Goal: Transaction & Acquisition: Download file/media

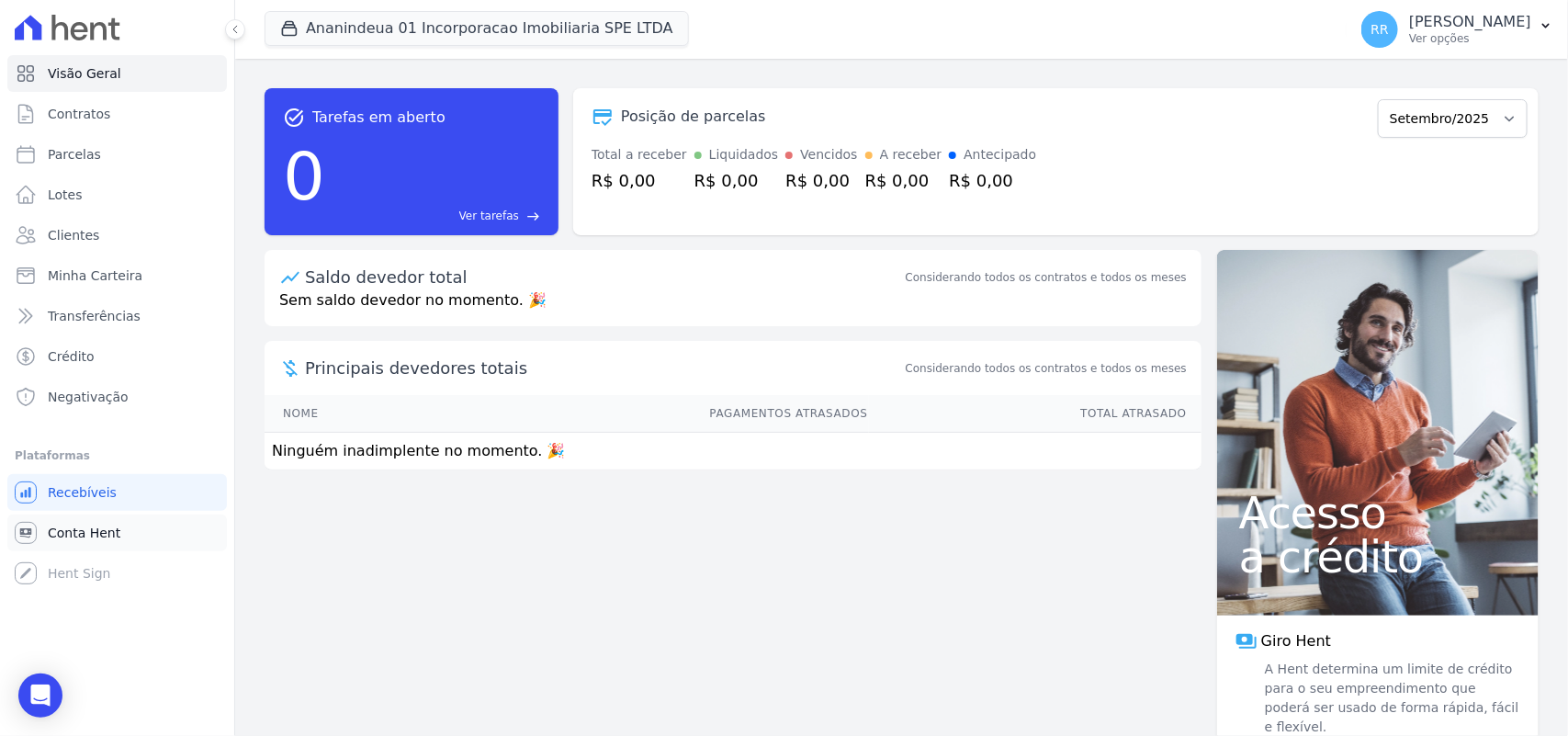
click at [90, 529] on span "Conta Hent" at bounding box center [84, 533] width 72 height 18
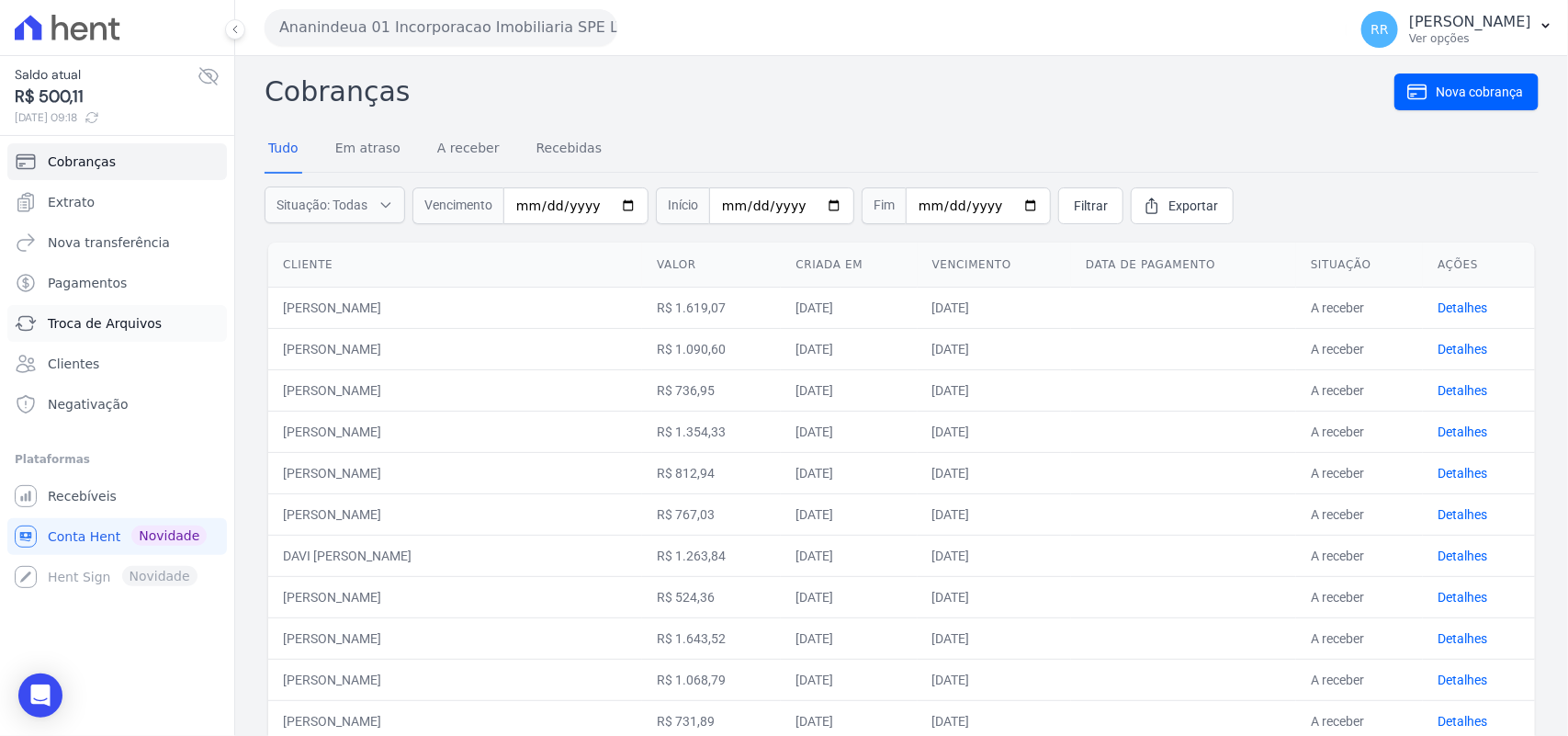
click at [120, 305] on link "Troca de Arquivos" at bounding box center [118, 324] width 220 height 37
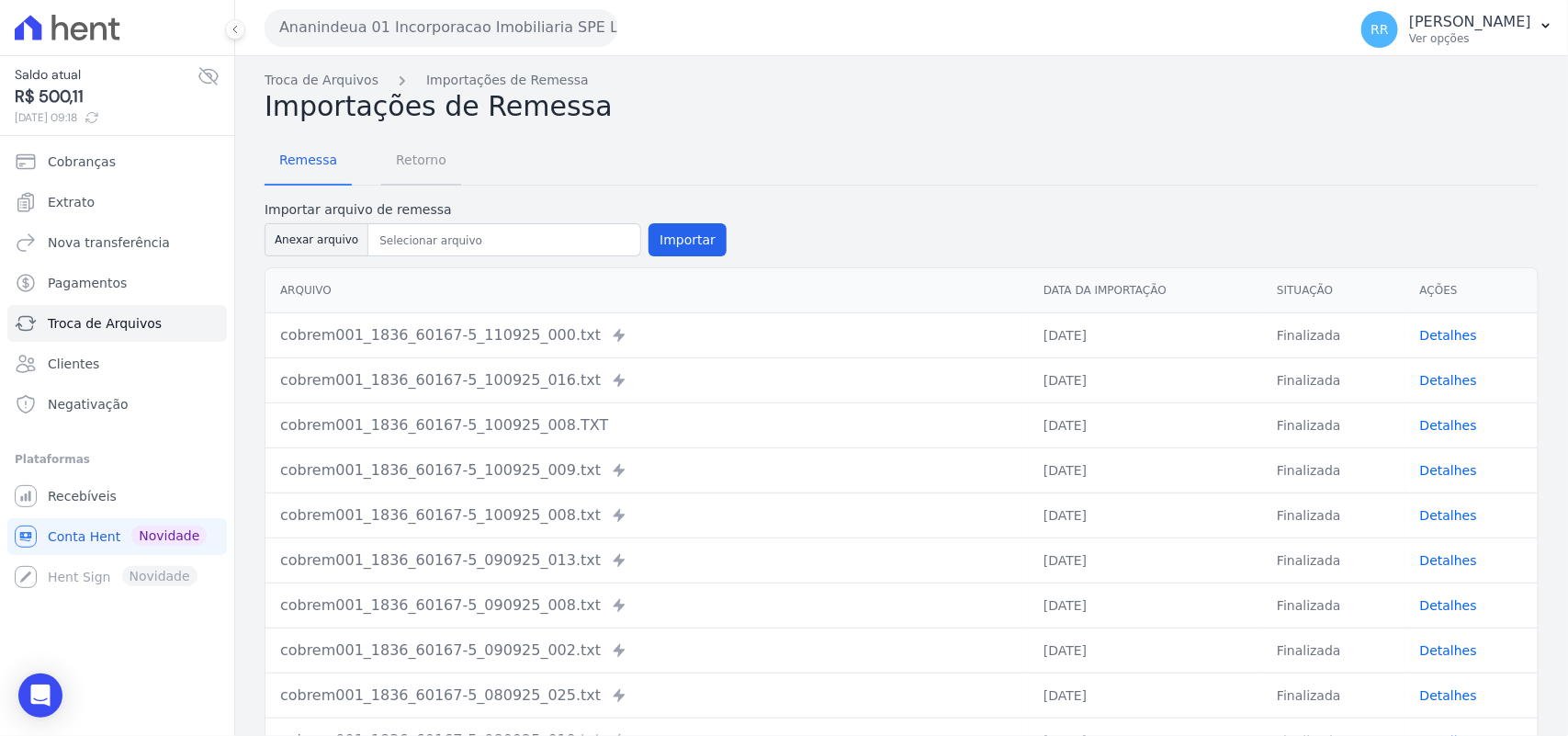
click at [406, 156] on span "Retorno" at bounding box center [421, 160] width 72 height 37
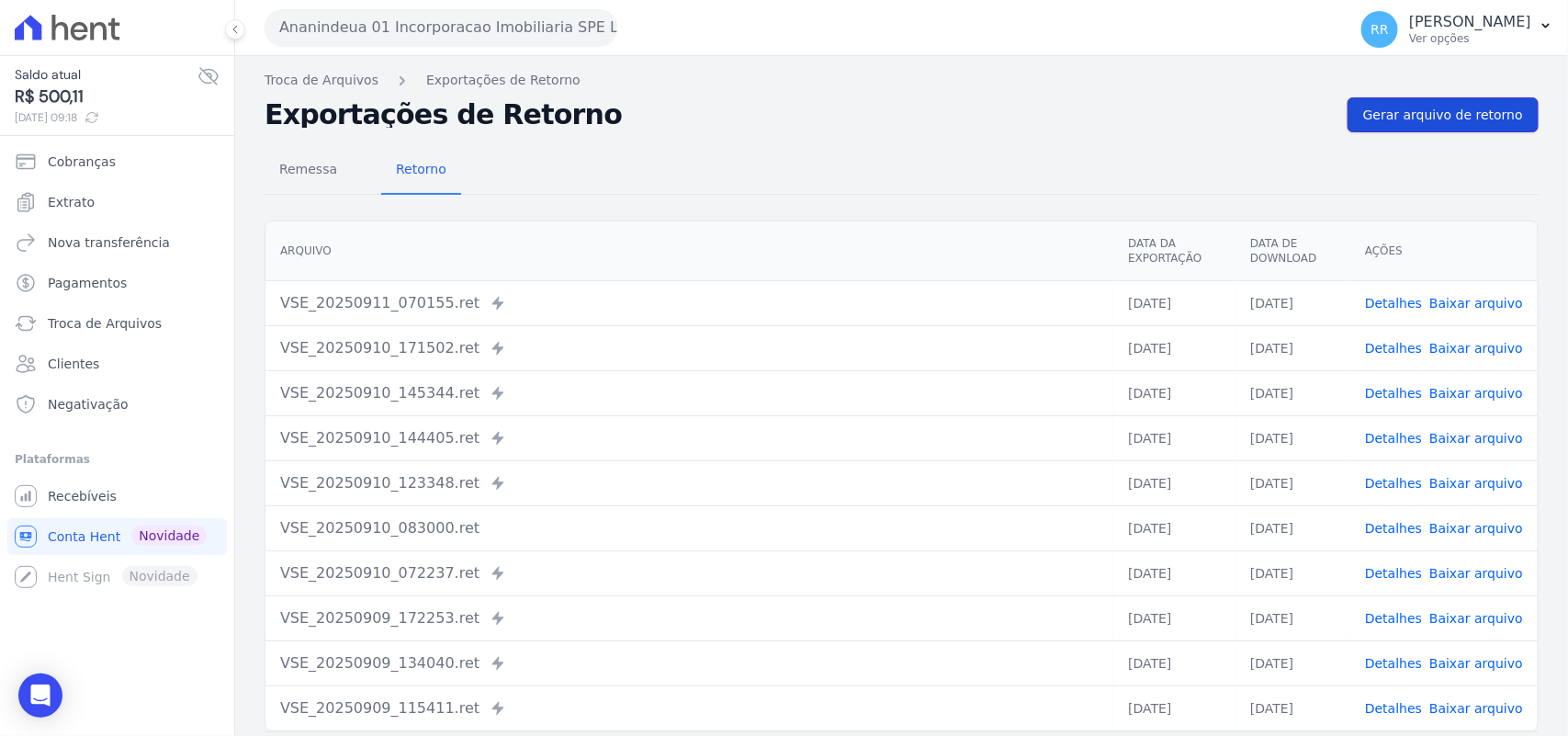
click at [1473, 104] on link "Gerar arquivo de retorno" at bounding box center [1443, 115] width 191 height 35
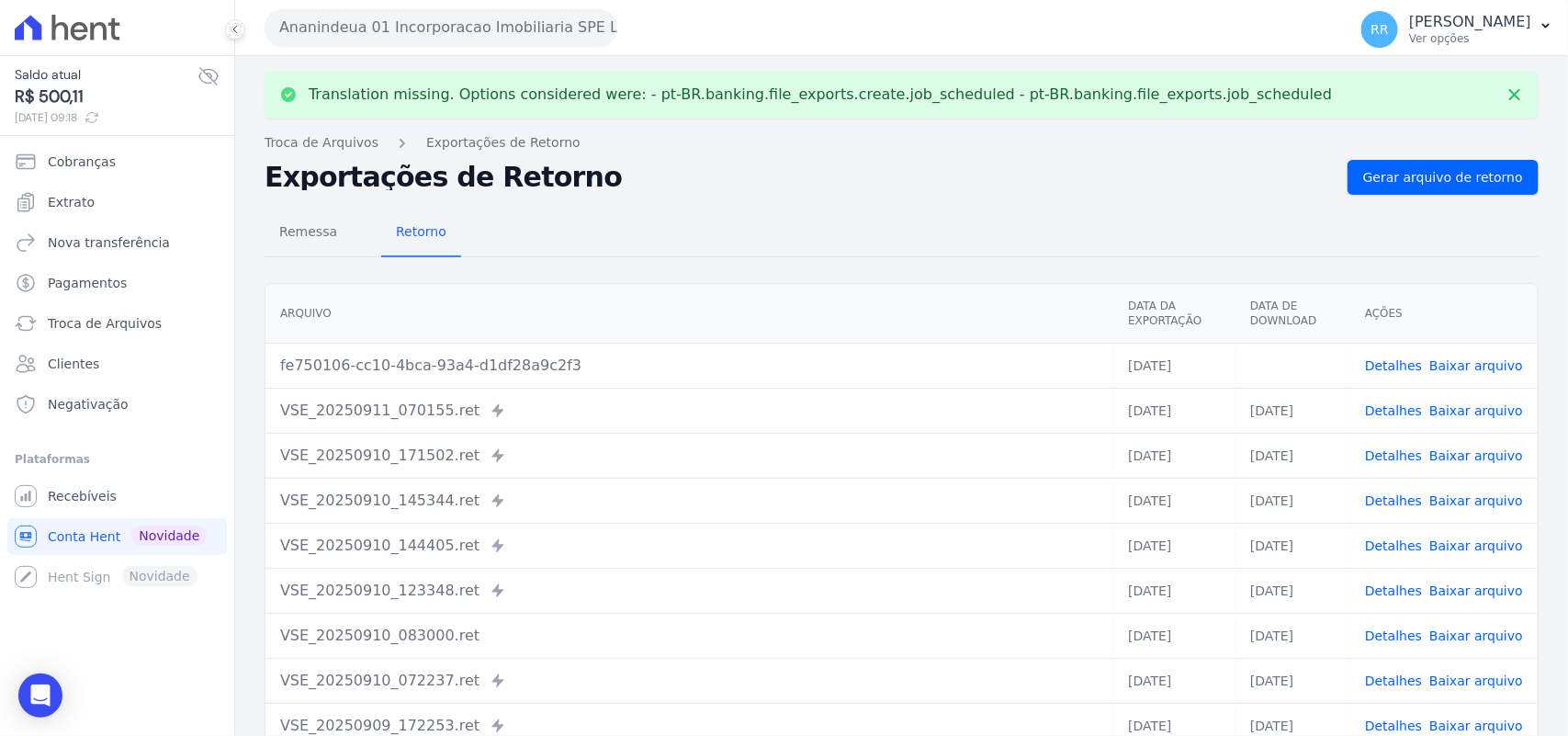
click at [1485, 369] on link "Baixar arquivo" at bounding box center [1476, 365] width 93 height 14
click at [800, 62] on div "Translation missing. Options considered were: - pt-BR.banking.file_exports.crea…" at bounding box center [902, 464] width 1333 height 818
